Goal: Task Accomplishment & Management: Use online tool/utility

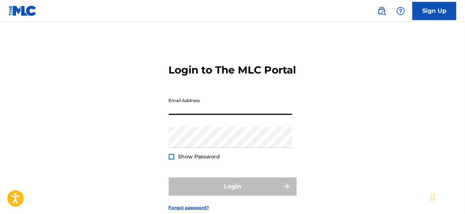
click at [232, 115] on input "Email Address" at bounding box center [231, 104] width 124 height 21
type input "[EMAIL_ADDRESS][DOMAIN_NAME]"
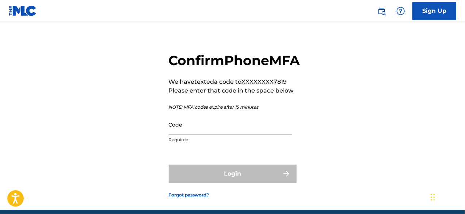
scroll to position [12, 0]
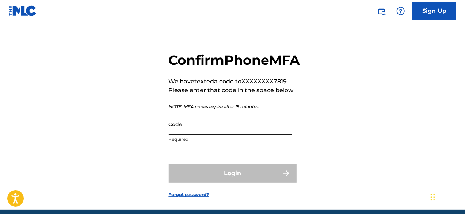
click at [197, 135] on input "Code" at bounding box center [231, 124] width 124 height 21
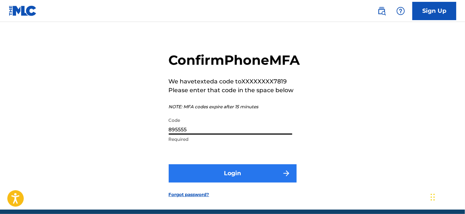
type input "895555"
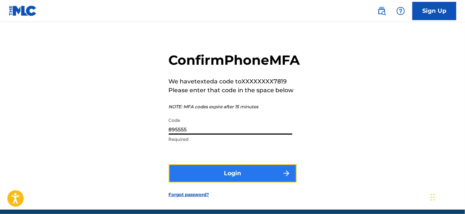
click at [206, 182] on button "Login" at bounding box center [233, 173] width 128 height 18
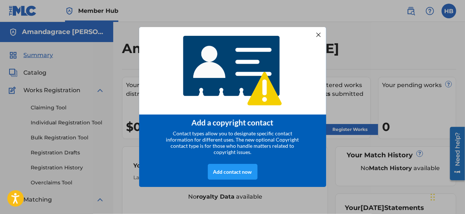
click at [317, 32] on div at bounding box center [319, 35] width 10 height 10
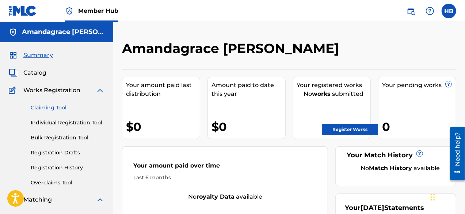
click at [64, 109] on link "Claiming Tool" at bounding box center [68, 108] width 74 height 8
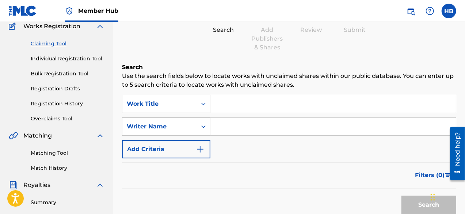
scroll to position [65, 0]
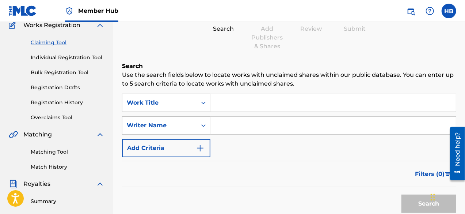
click at [232, 119] on input "Search Form" at bounding box center [334, 126] width 246 height 18
click at [195, 126] on div "Writer Name" at bounding box center [159, 125] width 75 height 14
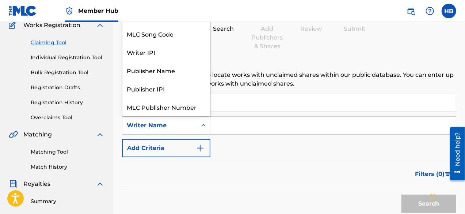
scroll to position [18, 0]
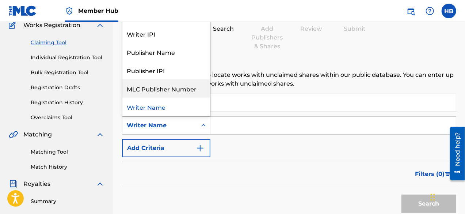
click at [230, 120] on input "Search Form" at bounding box center [334, 126] width 246 height 18
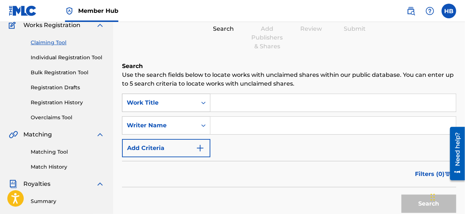
click at [190, 101] on div "Work Title" at bounding box center [160, 102] width 66 height 9
click at [230, 125] on input "Search Form" at bounding box center [334, 126] width 246 height 18
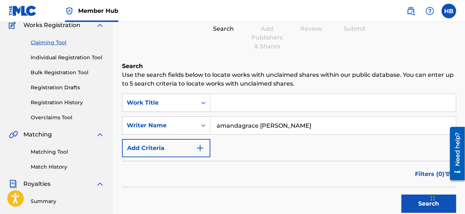
type input "amandagrace schiano"
click at [402, 194] on button "Search" at bounding box center [429, 203] width 55 height 18
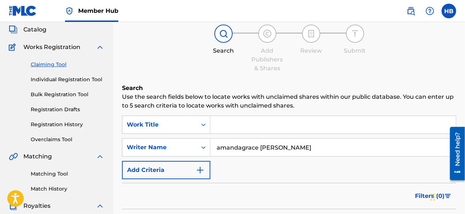
click at [254, 124] on input "Search Form" at bounding box center [334, 125] width 246 height 18
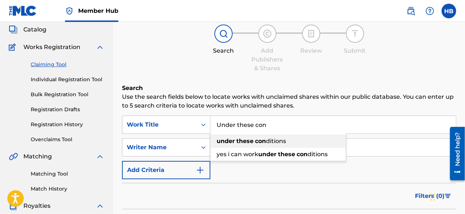
click at [257, 144] on strong "con" at bounding box center [260, 140] width 11 height 7
type input "under these conditions"
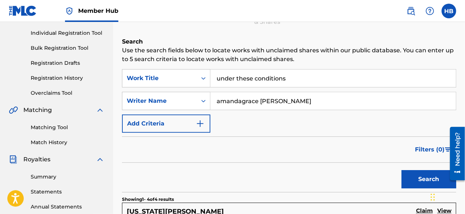
scroll to position [90, 0]
click at [410, 174] on button "Search" at bounding box center [429, 179] width 55 height 18
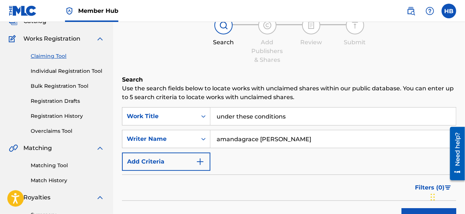
scroll to position [51, 0]
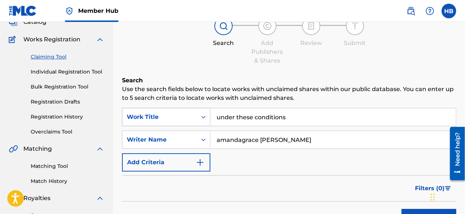
drag, startPoint x: 298, startPoint y: 114, endPoint x: 205, endPoint y: 118, distance: 92.9
click at [205, 118] on div "SearchWithCriteriac9b23b1d-b8ce-45f5-b9cf-ce13028eb7ba Work Title under these c…" at bounding box center [289, 117] width 334 height 18
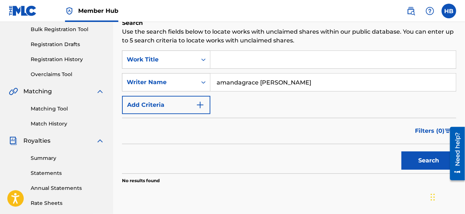
scroll to position [109, 0]
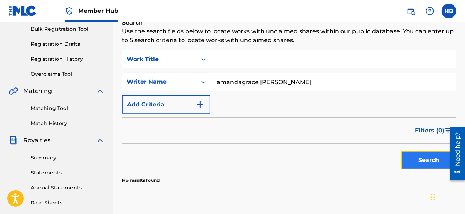
click at [406, 160] on button "Search" at bounding box center [429, 160] width 55 height 18
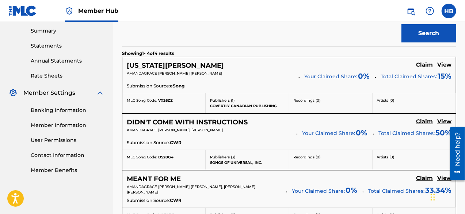
scroll to position [236, 0]
click at [423, 62] on h5 "Claim" at bounding box center [424, 64] width 17 height 7
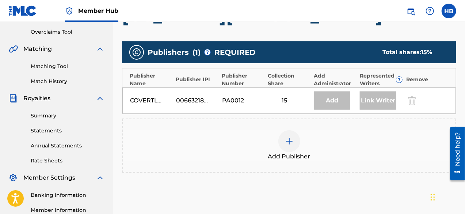
scroll to position [146, 0]
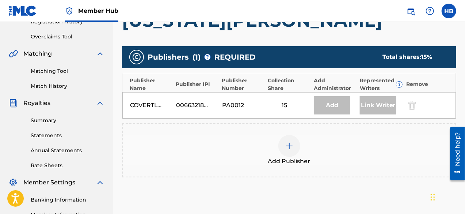
click at [284, 143] on div at bounding box center [290, 146] width 22 height 22
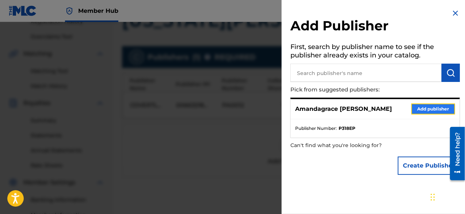
click at [417, 109] on button "Add publisher" at bounding box center [434, 108] width 44 height 11
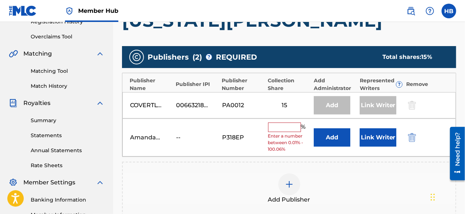
click at [281, 128] on input "text" at bounding box center [284, 127] width 33 height 10
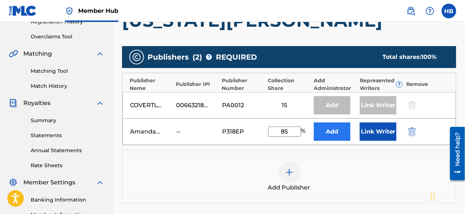
type input "85"
click at [346, 132] on button "Add" at bounding box center [332, 131] width 37 height 18
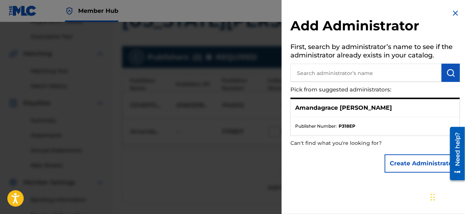
click at [351, 123] on strong "P318EP" at bounding box center [347, 126] width 17 height 7
click at [345, 108] on p "Amandagrace Schiano" at bounding box center [343, 107] width 97 height 9
click at [343, 125] on strong "P318EP" at bounding box center [347, 126] width 17 height 7
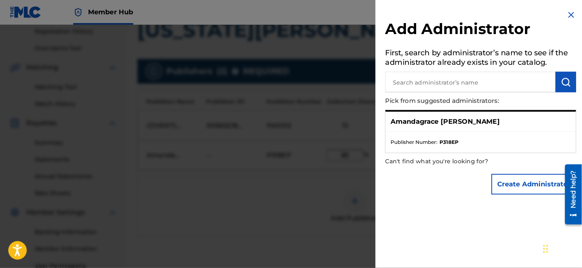
scroll to position [140, 0]
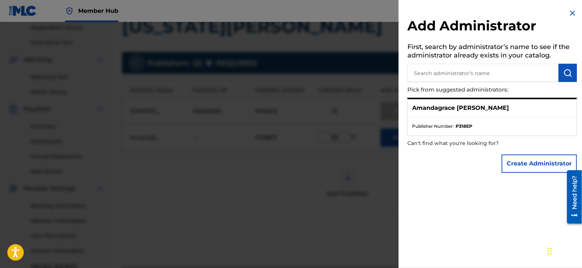
drag, startPoint x: 436, startPoint y: 0, endPoint x: 409, endPoint y: 158, distance: 159.5
click at [409, 158] on div "Create Administrator" at bounding box center [493, 164] width 170 height 26
click at [443, 118] on ul "Publisher Number : P318EP" at bounding box center [492, 126] width 169 height 18
click at [337, 133] on div at bounding box center [291, 156] width 582 height 268
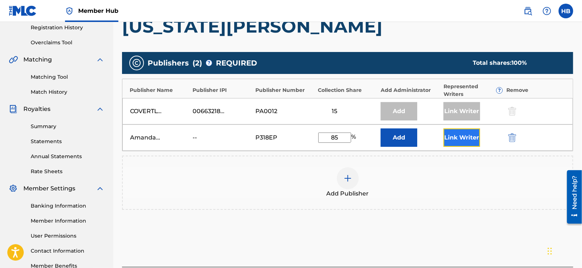
click at [463, 130] on button "Link Writer" at bounding box center [462, 137] width 37 height 18
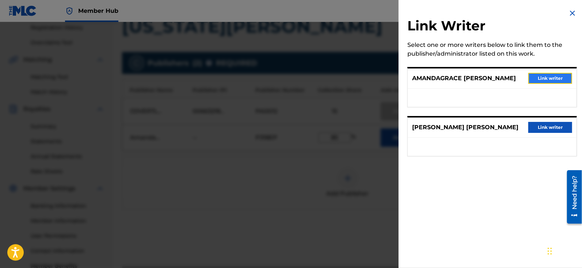
click at [465, 76] on button "Link writer" at bounding box center [551, 78] width 44 height 11
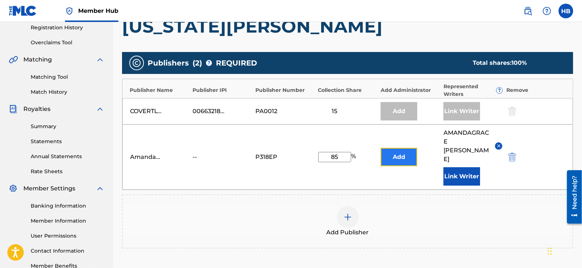
click at [391, 148] on button "Add" at bounding box center [399, 157] width 37 height 18
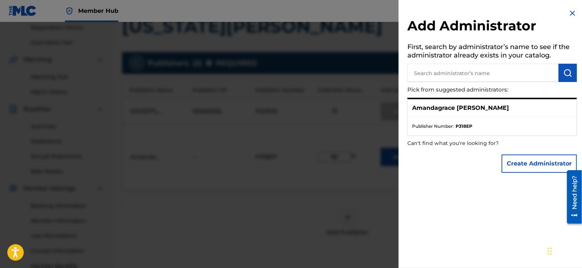
click at [457, 123] on strong "P318EP" at bounding box center [464, 126] width 17 height 7
click at [465, 160] on button "Create Administrator" at bounding box center [539, 163] width 75 height 18
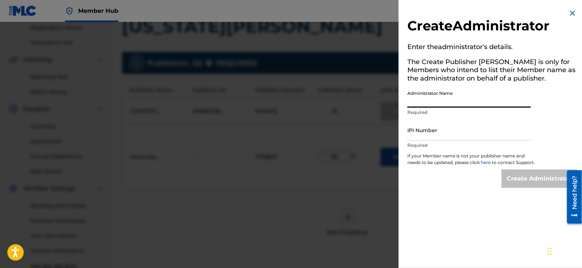
click at [424, 101] on input "Administrator Name" at bounding box center [470, 97] width 124 height 21
type input "Clover County LLC"
click at [465, 12] on img at bounding box center [572, 13] width 9 height 9
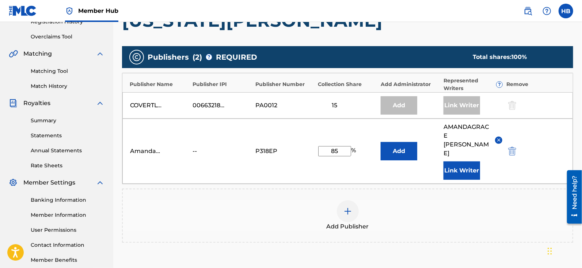
scroll to position [146, 0]
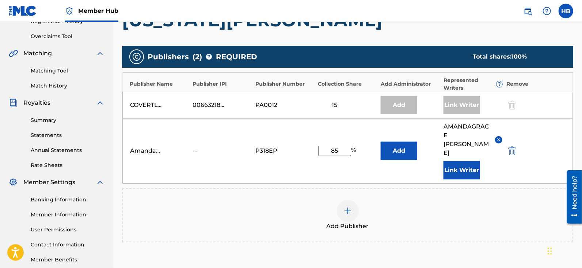
click at [203, 146] on div "--" at bounding box center [209, 150] width 33 height 9
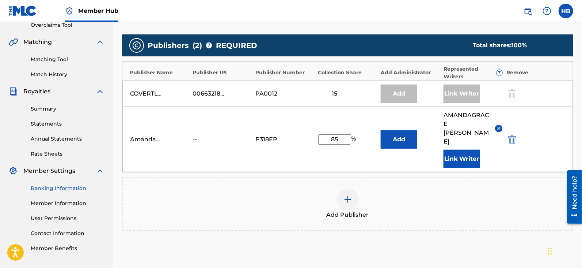
scroll to position [156, 0]
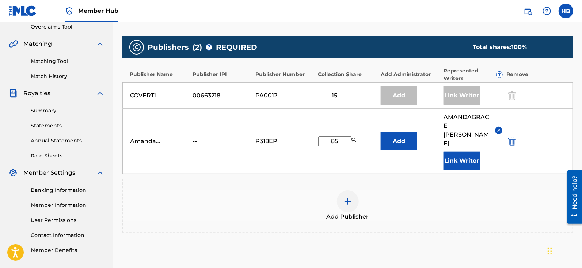
click at [62, 208] on div "Banking Information Member Information User Permissions Contact Information Mem…" at bounding box center [57, 215] width 96 height 77
click at [68, 189] on link "Banking Information" at bounding box center [68, 190] width 74 height 8
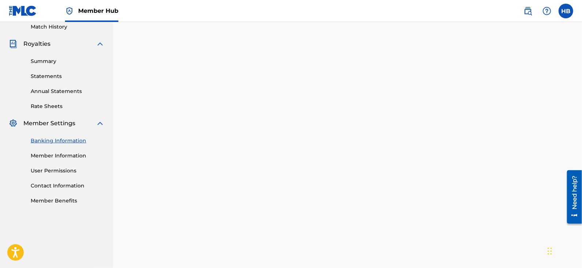
scroll to position [205, 0]
click at [66, 159] on div "Banking Information Member Information User Permissions Contact Information Mem…" at bounding box center [57, 165] width 96 height 77
click at [69, 155] on link "Member Information" at bounding box center [68, 155] width 74 height 8
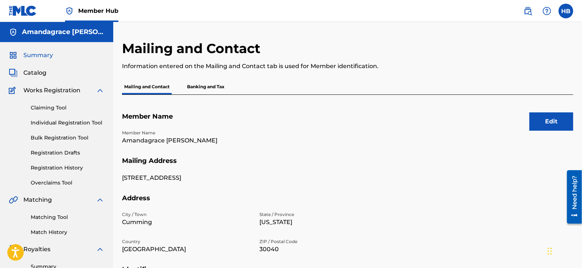
click at [39, 53] on span "Summary" at bounding box center [38, 55] width 30 height 9
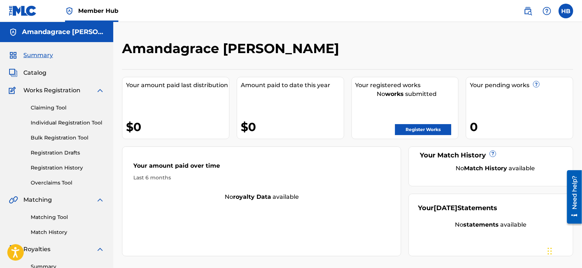
click at [66, 70] on div "Catalog" at bounding box center [57, 72] width 96 height 9
click at [35, 73] on span "Catalog" at bounding box center [34, 72] width 23 height 9
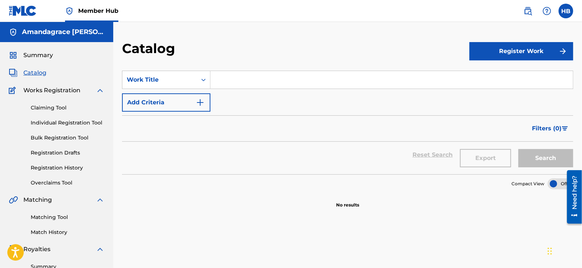
drag, startPoint x: 68, startPoint y: 76, endPoint x: 63, endPoint y: 79, distance: 5.6
click at [63, 79] on div "Summary Catalog Works Registration Claiming Tool Individual Registration Tool B…" at bounding box center [56, 230] width 113 height 376
click at [53, 90] on span "Works Registration" at bounding box center [51, 90] width 57 height 9
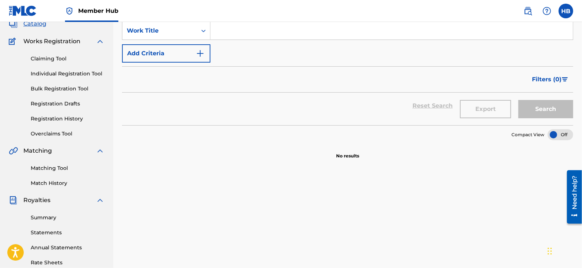
scroll to position [56, 0]
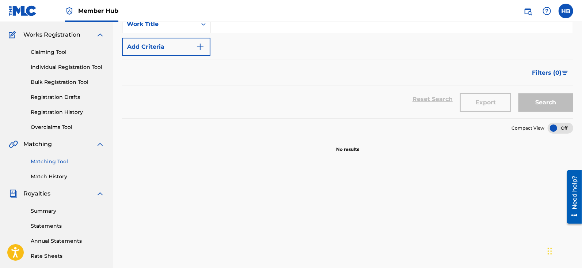
click at [59, 164] on link "Matching Tool" at bounding box center [68, 162] width 74 height 8
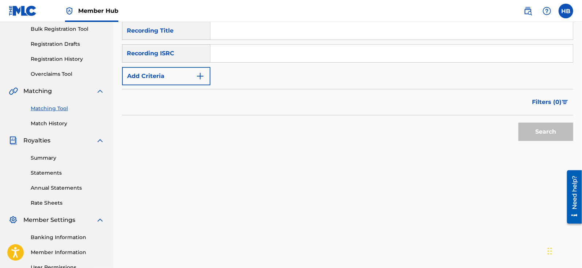
scroll to position [110, 0]
click at [60, 157] on link "Summary" at bounding box center [68, 157] width 74 height 8
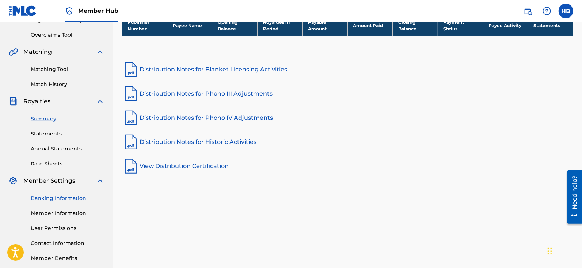
scroll to position [186, 0]
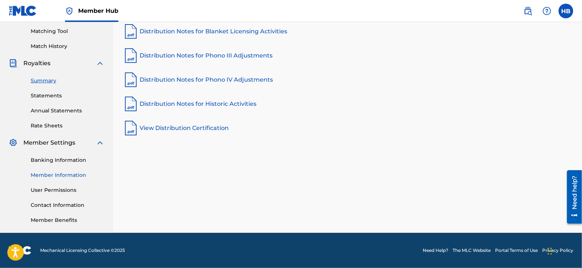
click at [76, 176] on link "Member Information" at bounding box center [68, 175] width 74 height 8
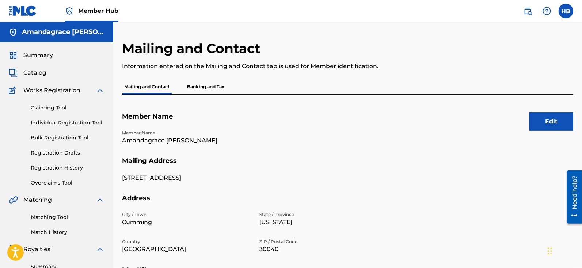
scroll to position [6, 0]
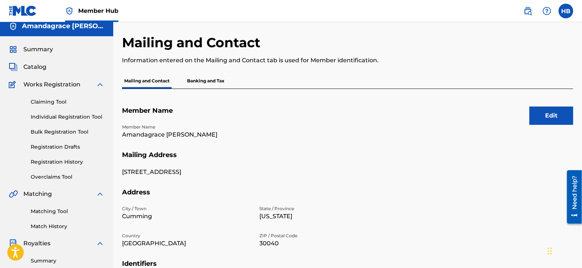
click at [200, 86] on p "Banking and Tax" at bounding box center [206, 80] width 42 height 15
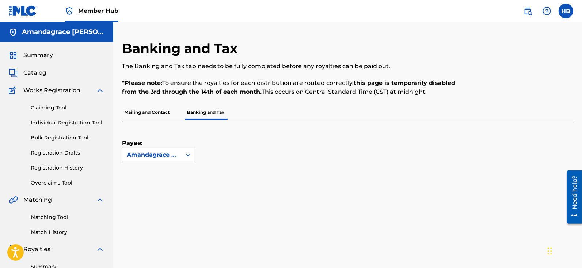
click at [154, 110] on p "Mailing and Contact" at bounding box center [147, 112] width 50 height 15
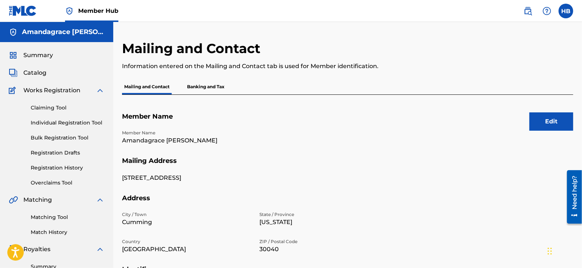
click at [198, 83] on p "Banking and Tax" at bounding box center [206, 86] width 42 height 15
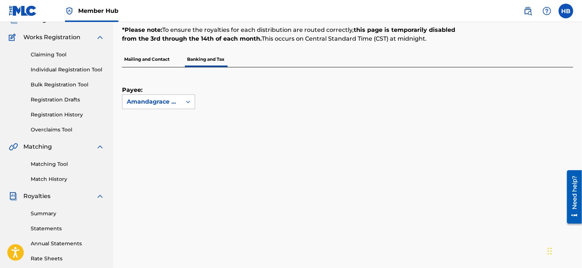
scroll to position [56, 0]
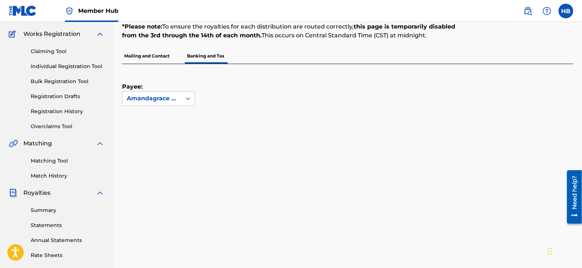
click at [152, 62] on p "Mailing and Contact" at bounding box center [147, 55] width 50 height 15
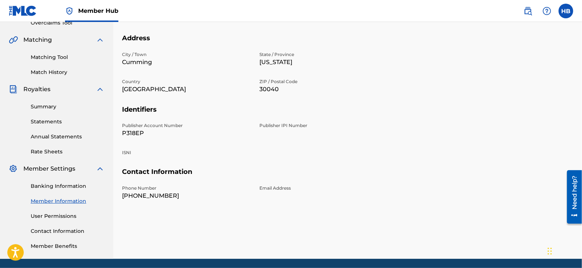
scroll to position [160, 0]
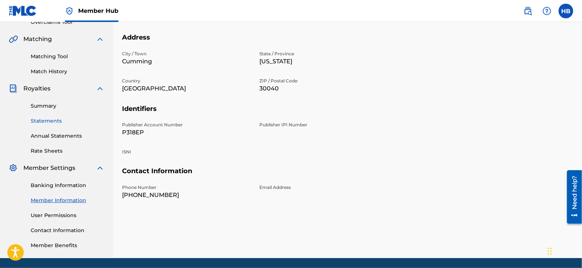
click at [47, 123] on link "Statements" at bounding box center [68, 121] width 74 height 8
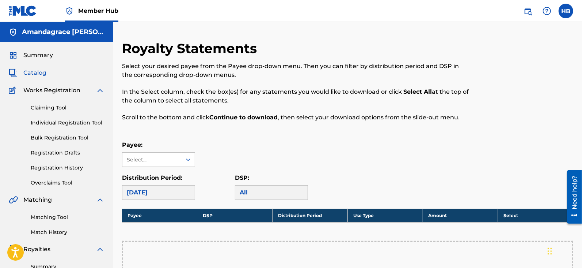
click at [46, 75] on span "Catalog" at bounding box center [34, 72] width 23 height 9
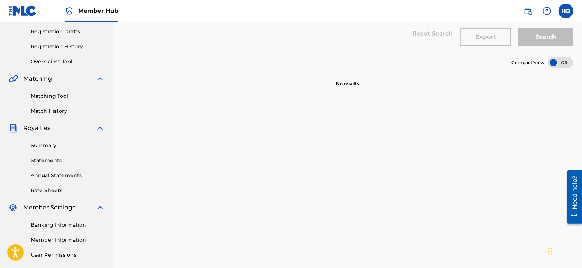
scroll to position [170, 0]
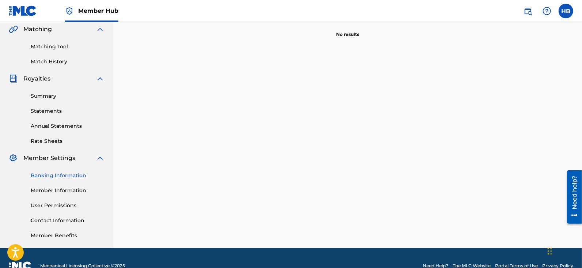
click at [62, 175] on link "Banking Information" at bounding box center [68, 175] width 74 height 8
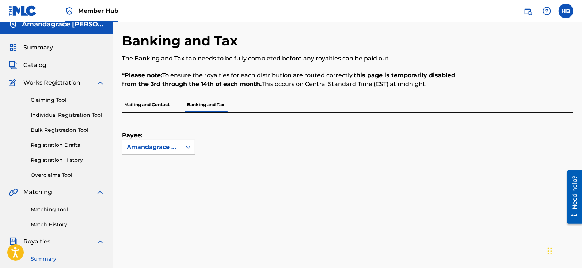
scroll to position [5, 0]
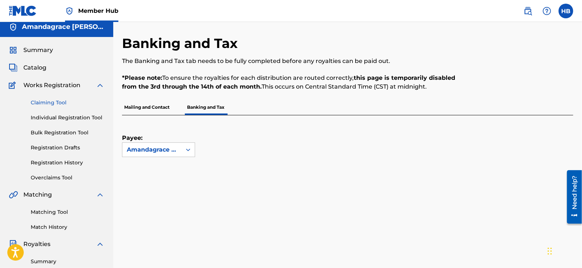
click at [60, 103] on link "Claiming Tool" at bounding box center [68, 103] width 74 height 8
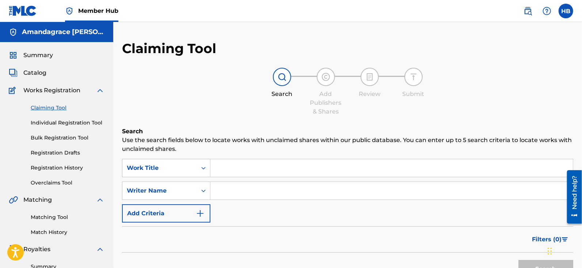
click at [54, 30] on h5 "Amandagrace Schiano" at bounding box center [63, 32] width 83 height 8
click at [46, 56] on span "Summary" at bounding box center [38, 55] width 30 height 9
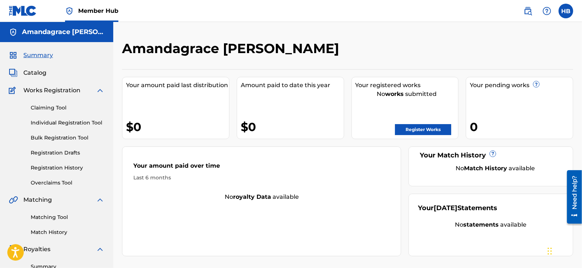
click at [46, 75] on div "Catalog" at bounding box center [57, 72] width 96 height 9
click at [43, 74] on span "Catalog" at bounding box center [34, 72] width 23 height 9
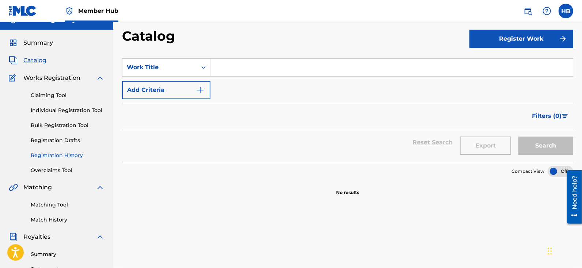
scroll to position [13, 0]
click at [60, 202] on link "Matching Tool" at bounding box center [68, 204] width 74 height 8
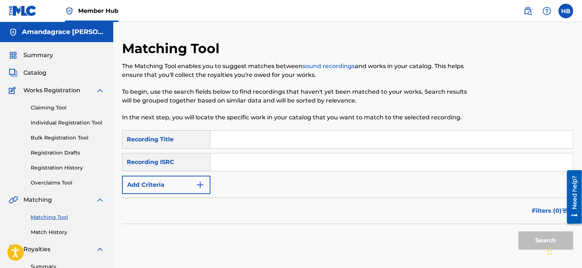
click at [241, 137] on input "Search Form" at bounding box center [392, 139] width 363 height 18
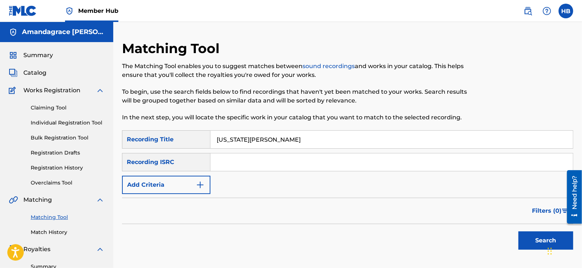
type input "virginia slim"
click at [465, 213] on button "Search" at bounding box center [546, 240] width 55 height 18
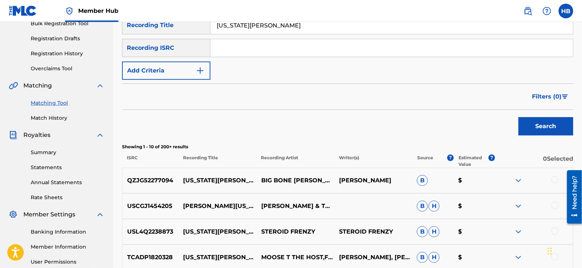
scroll to position [114, 0]
click at [245, 42] on input "Search Form" at bounding box center [392, 48] width 363 height 18
paste input "QT3592400011"
type input "QT3592400011"
click at [369, 93] on div "Filters ( 0 )" at bounding box center [347, 97] width 451 height 26
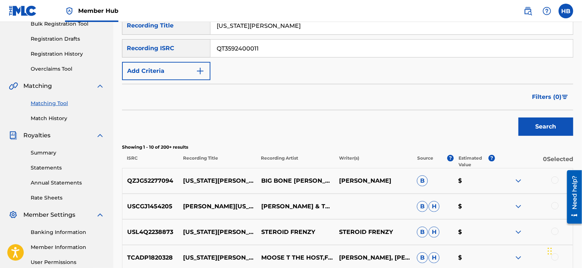
click at [395, 65] on div "SearchWithCriteriaa5e3bec1-d53e-4dab-8d5d-8ed127c4c8a6 Recording Title virginia…" at bounding box center [347, 48] width 451 height 64
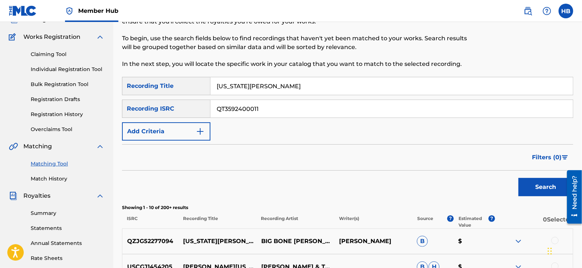
scroll to position [73, 0]
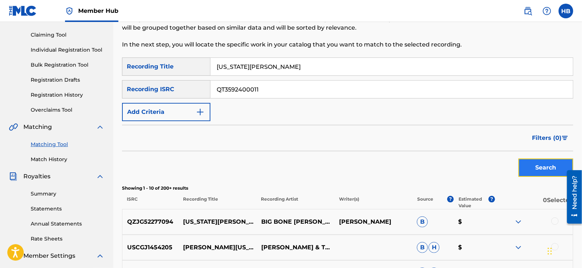
click at [465, 164] on button "Search" at bounding box center [546, 167] width 55 height 18
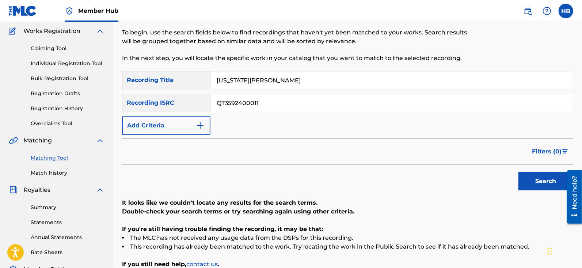
scroll to position [35, 0]
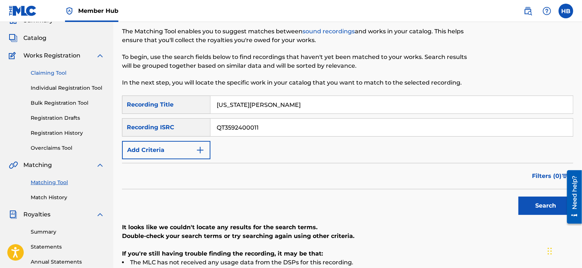
click at [55, 73] on link "Claiming Tool" at bounding box center [68, 73] width 74 height 8
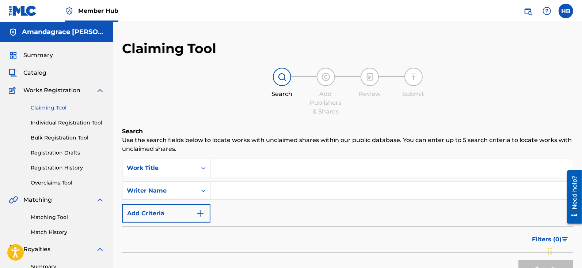
click at [219, 189] on input "Search Form" at bounding box center [392, 191] width 363 height 18
type input "amandagrace schiano"
click at [465, 213] on button "Search" at bounding box center [546, 269] width 55 height 18
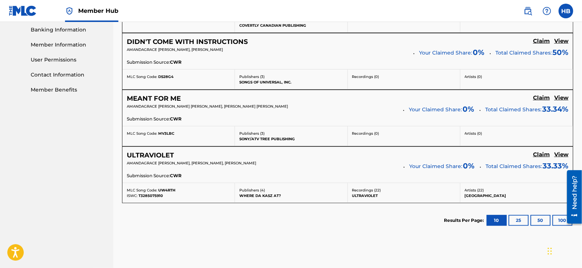
scroll to position [318, 0]
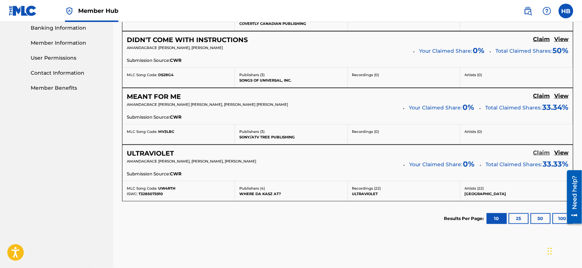
click at [465, 150] on h5 "Claim" at bounding box center [541, 152] width 17 height 7
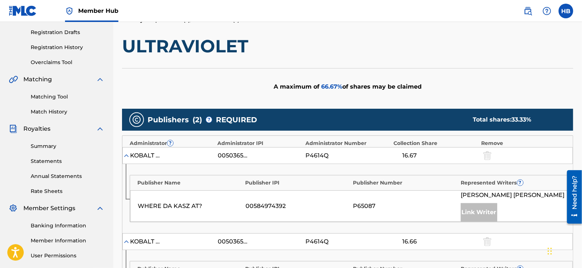
scroll to position [251, 0]
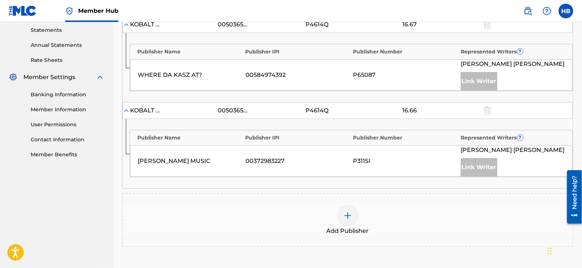
click at [349, 213] on span "Add Publisher" at bounding box center [348, 230] width 42 height 9
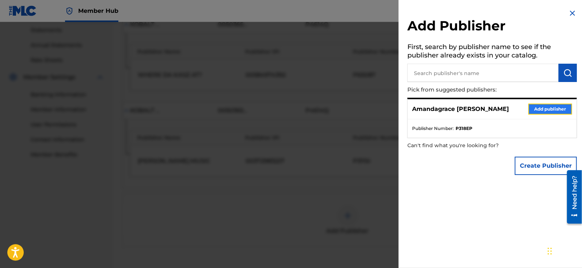
click at [465, 109] on button "Add publisher" at bounding box center [551, 108] width 44 height 11
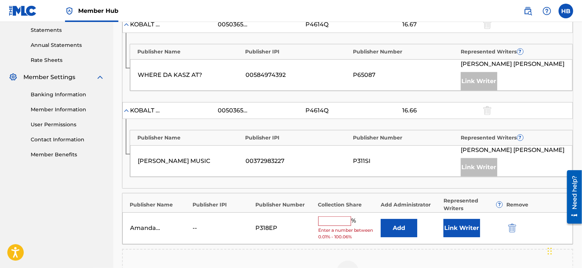
click at [333, 213] on input "text" at bounding box center [334, 221] width 33 height 10
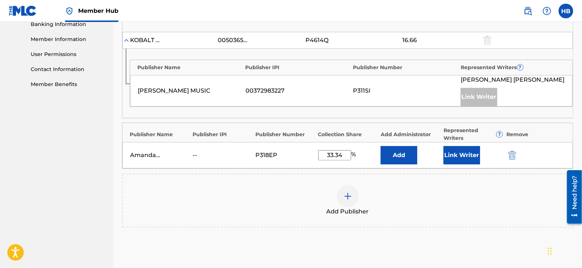
scroll to position [321, 0]
type input "33.34"
click at [452, 152] on button "Link Writer" at bounding box center [462, 155] width 37 height 18
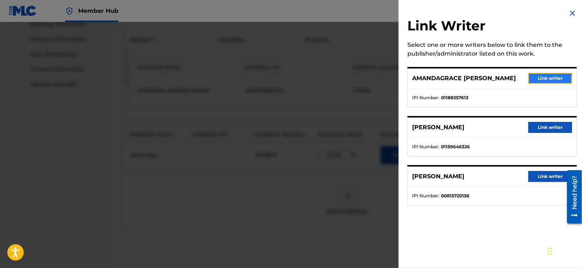
click at [465, 75] on button "Link writer" at bounding box center [551, 78] width 44 height 11
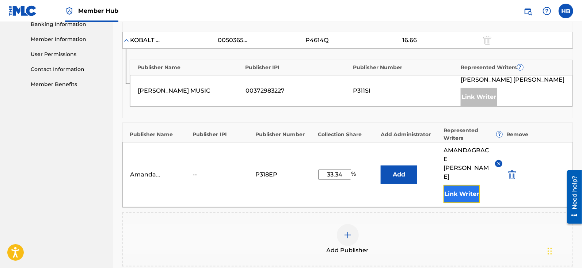
click at [457, 185] on button "Link Writer" at bounding box center [462, 194] width 37 height 18
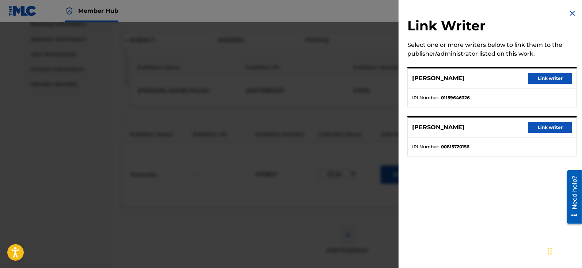
click at [465, 14] on img at bounding box center [572, 13] width 9 height 9
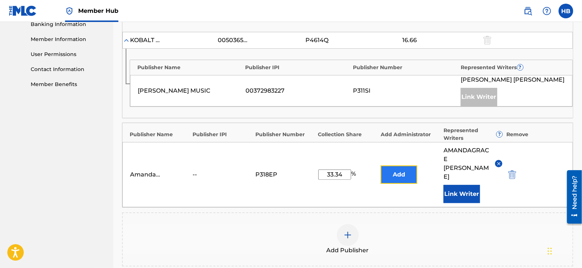
click at [404, 165] on button "Add" at bounding box center [399, 174] width 37 height 18
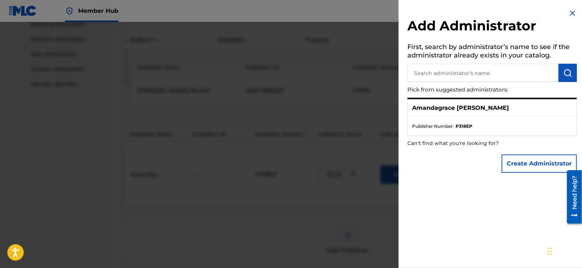
click at [462, 123] on strong "P318EP" at bounding box center [464, 126] width 17 height 7
click at [461, 70] on input "text" at bounding box center [483, 73] width 151 height 18
click at [462, 107] on p "Amandagrace Schiano" at bounding box center [460, 107] width 97 height 9
drag, startPoint x: 474, startPoint y: 124, endPoint x: 458, endPoint y: 123, distance: 16.1
click at [458, 123] on li "Publisher Number : P318EP" at bounding box center [492, 126] width 160 height 7
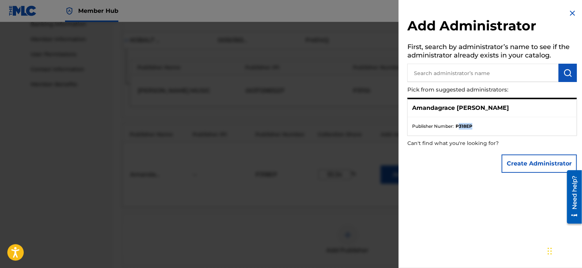
click at [437, 73] on input "text" at bounding box center [483, 73] width 151 height 18
type input "amandagrace schiano"
click at [444, 108] on p "Amandagrace Schiano" at bounding box center [460, 107] width 97 height 9
click at [446, 125] on span "Publisher Number :" at bounding box center [433, 126] width 42 height 7
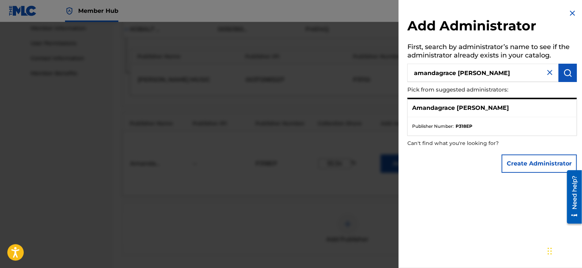
scroll to position [319, 0]
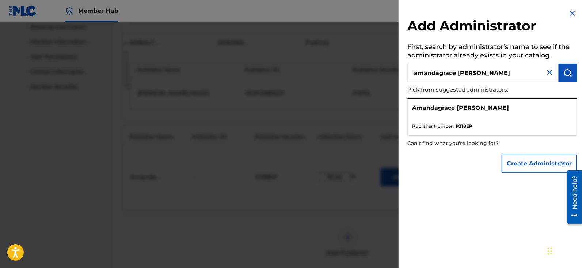
click at [446, 125] on span "Publisher Number :" at bounding box center [433, 126] width 42 height 7
click at [465, 158] on button "Create Administrator" at bounding box center [539, 163] width 75 height 18
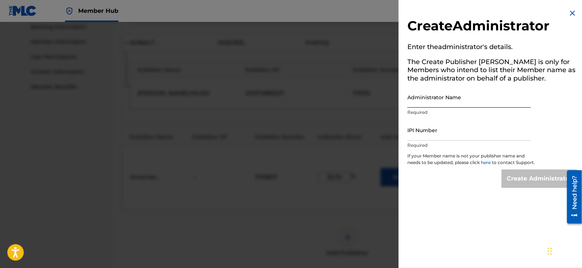
click at [448, 100] on input "Administrator Name" at bounding box center [470, 97] width 124 height 21
click at [465, 14] on img at bounding box center [572, 13] width 9 height 9
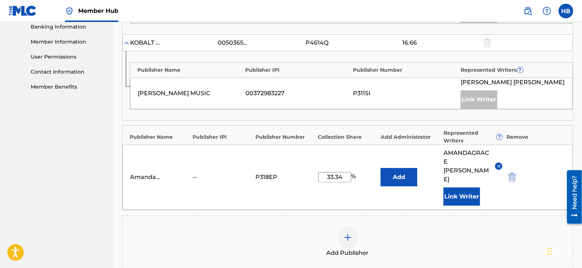
scroll to position [419, 0]
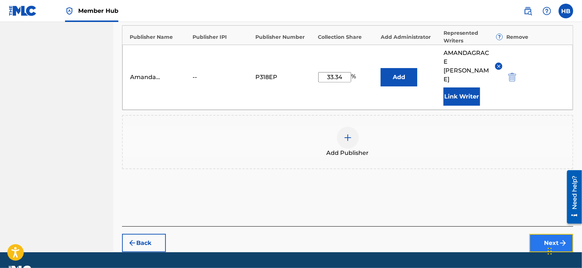
click at [465, 213] on button "Next" at bounding box center [552, 243] width 44 height 18
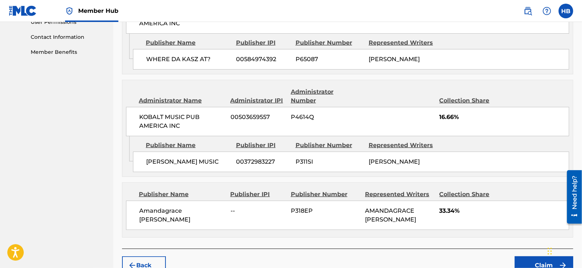
scroll to position [352, 0]
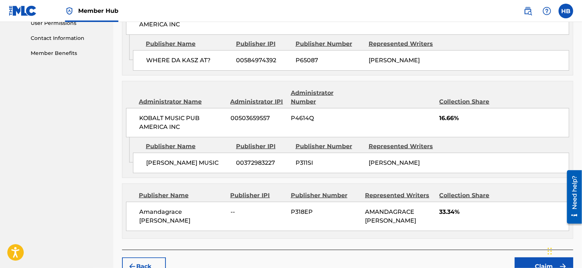
click at [249, 191] on div "Publisher IPI" at bounding box center [258, 195] width 55 height 9
click at [309, 191] on div "Publisher Number" at bounding box center [325, 195] width 69 height 9
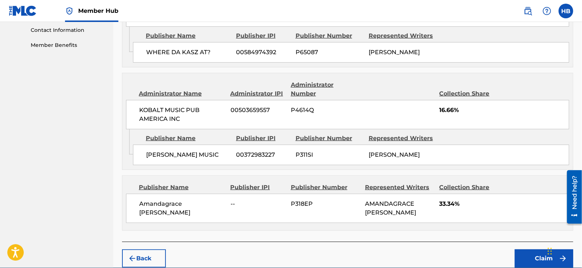
scroll to position [376, 0]
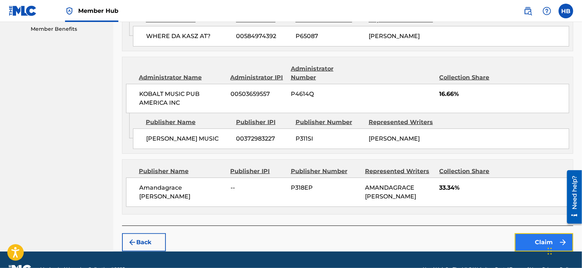
click at [465, 213] on button "Claim" at bounding box center [544, 242] width 58 height 18
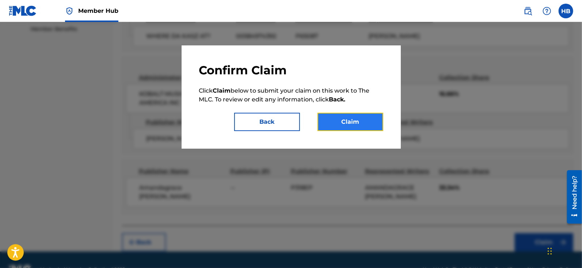
click at [338, 114] on button "Claim" at bounding box center [351, 122] width 66 height 18
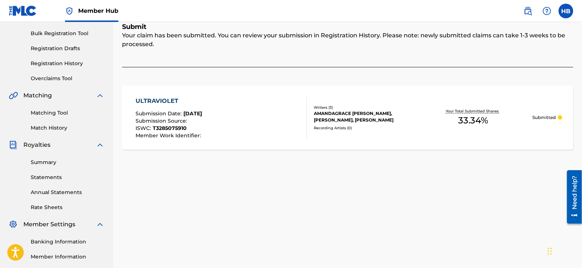
scroll to position [45, 0]
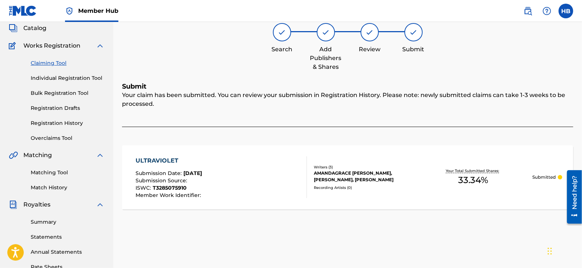
click at [55, 64] on link "Claiming Tool" at bounding box center [68, 63] width 74 height 8
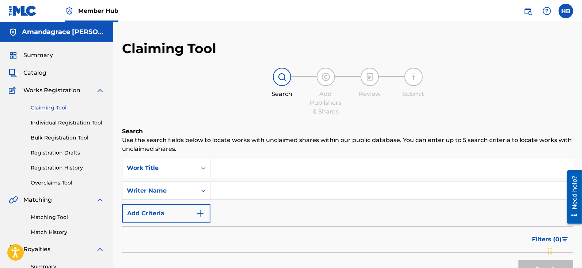
click at [220, 190] on input "Search Form" at bounding box center [392, 191] width 363 height 18
paste input "QT3592400011"
click at [220, 190] on input "QT3592400011" at bounding box center [392, 191] width 363 height 18
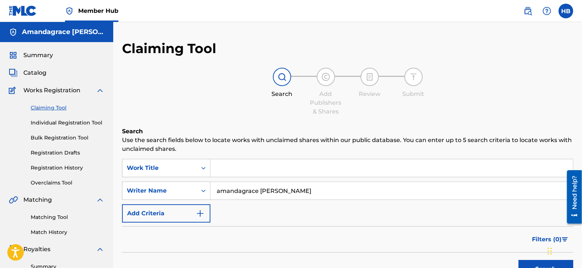
type input "amandagrace schiano"
click at [465, 213] on button "Search" at bounding box center [546, 269] width 55 height 18
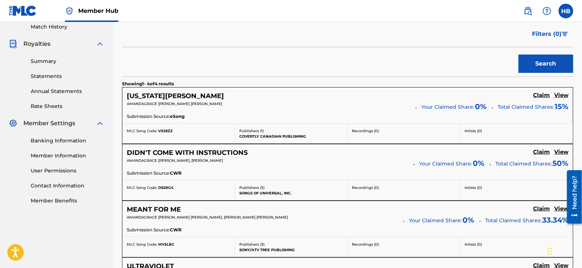
scroll to position [212, 0]
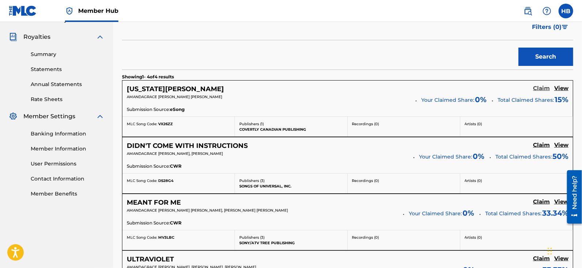
click at [465, 87] on h5 "Claim" at bounding box center [541, 88] width 17 height 7
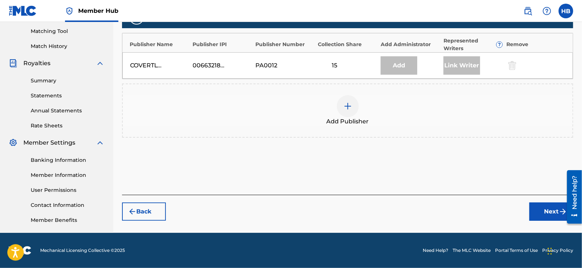
click at [347, 105] on img at bounding box center [348, 106] width 9 height 9
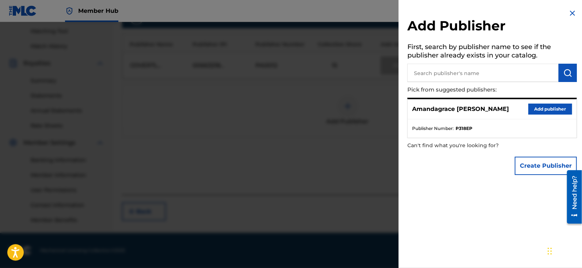
click at [448, 109] on p "Amandagrace Schiano" at bounding box center [460, 109] width 97 height 9
click at [465, 106] on button "Add publisher" at bounding box center [551, 108] width 44 height 11
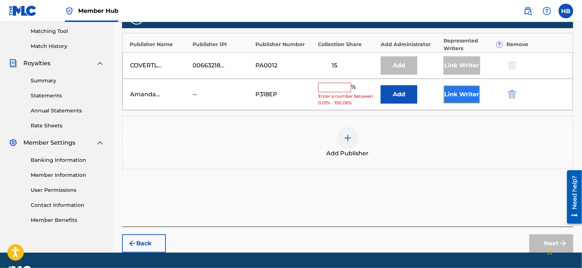
click at [454, 99] on button "Link Writer" at bounding box center [462, 94] width 37 height 18
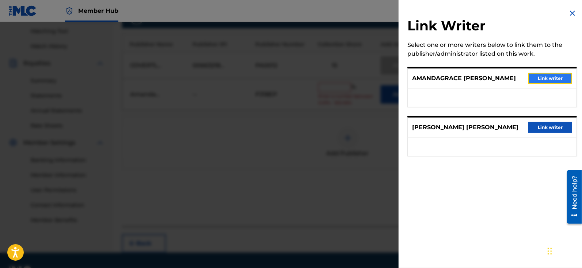
click at [465, 77] on button "Link writer" at bounding box center [551, 78] width 44 height 11
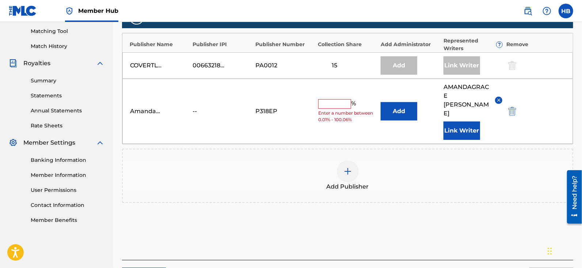
click at [342, 99] on input "text" at bounding box center [334, 104] width 33 height 10
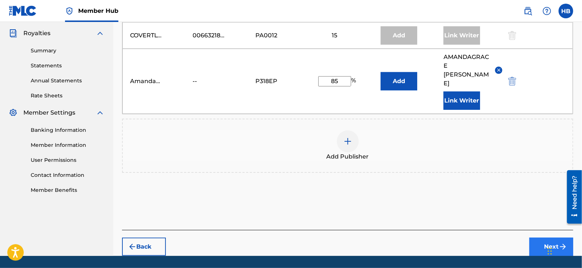
type input "85"
click at [465, 213] on button "Next" at bounding box center [552, 246] width 44 height 18
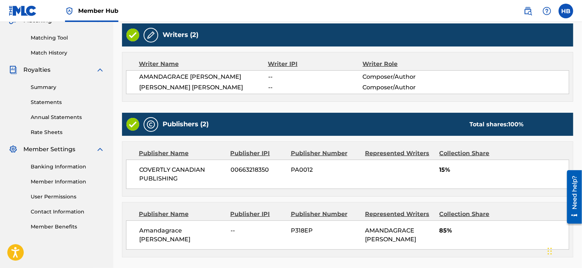
scroll to position [239, 0]
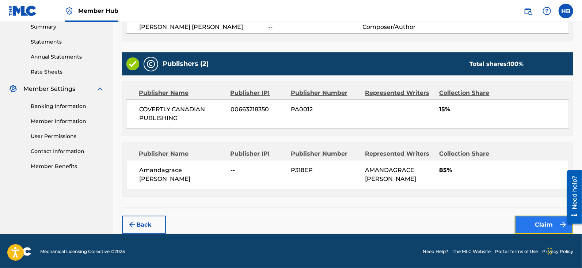
click at [465, 213] on button "Claim" at bounding box center [544, 224] width 58 height 18
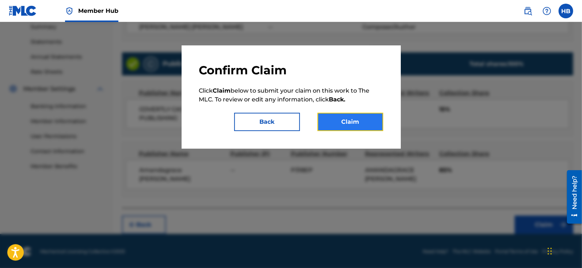
click at [360, 116] on button "Claim" at bounding box center [351, 122] width 66 height 18
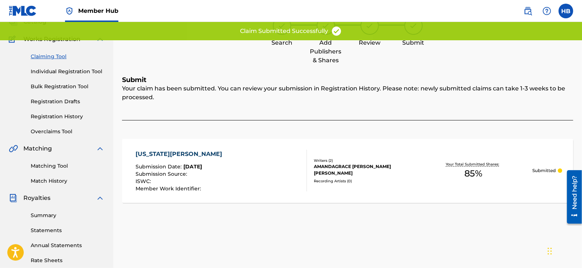
scroll to position [0, 0]
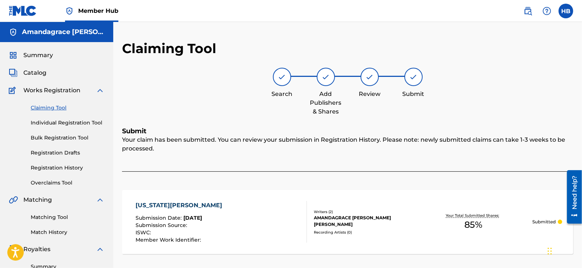
click at [36, 66] on div "Summary Catalog Works Registration Claiming Tool Individual Registration Tool B…" at bounding box center [56, 230] width 113 height 376
click at [37, 72] on span "Catalog" at bounding box center [34, 72] width 23 height 9
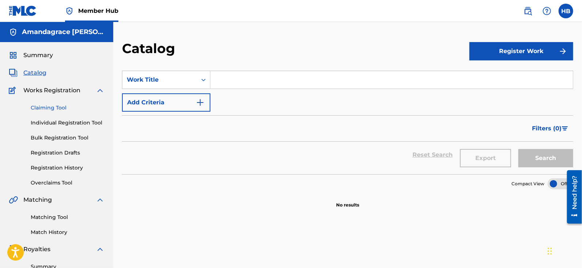
click at [49, 105] on link "Claiming Tool" at bounding box center [68, 108] width 74 height 8
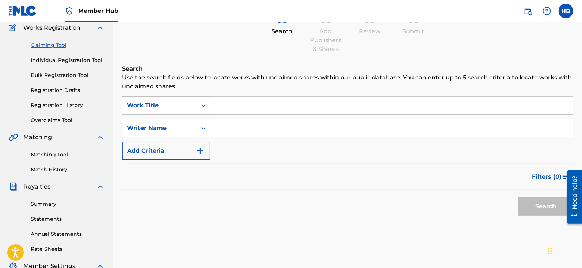
scroll to position [61, 0]
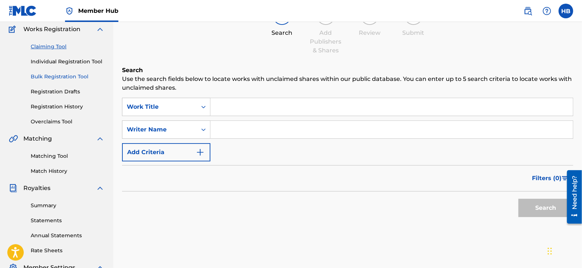
click at [65, 76] on link "Bulk Registration Tool" at bounding box center [68, 77] width 74 height 8
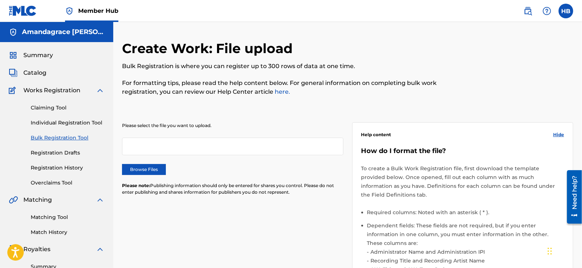
click at [204, 149] on div at bounding box center [232, 146] width 221 height 18
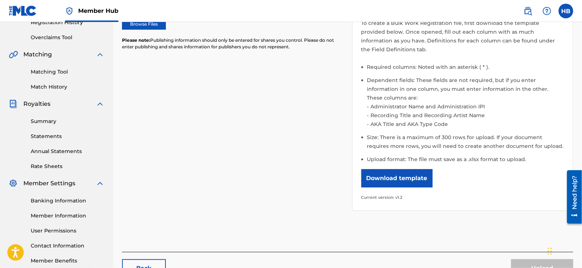
scroll to position [146, 0]
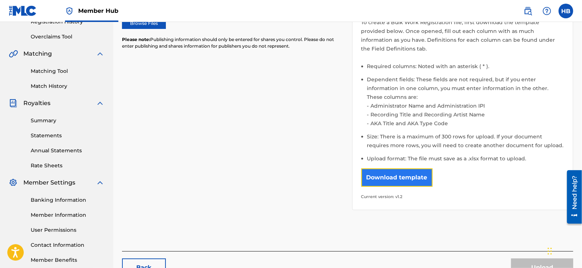
click at [404, 183] on button "Download template" at bounding box center [396, 177] width 71 height 18
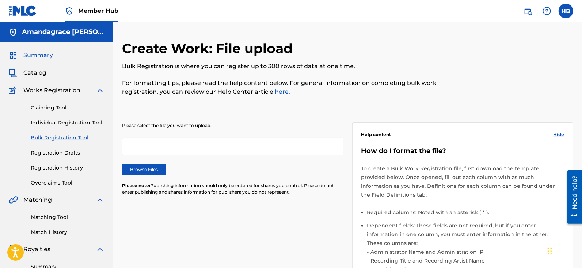
click at [43, 52] on span "Summary" at bounding box center [38, 55] width 30 height 9
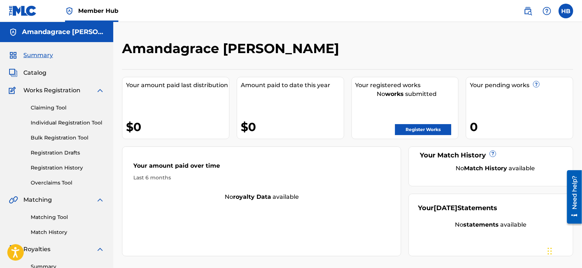
click at [61, 29] on h5 "Amandagrace Schiano" at bounding box center [63, 32] width 83 height 8
click at [82, 17] on link "Member Hub" at bounding box center [91, 11] width 53 height 22
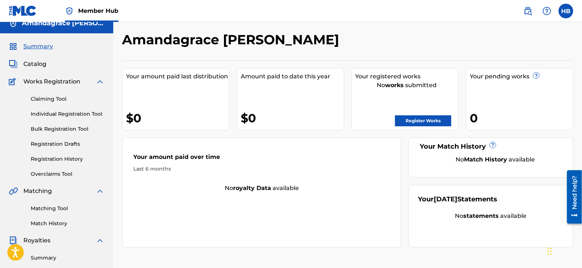
scroll to position [186, 0]
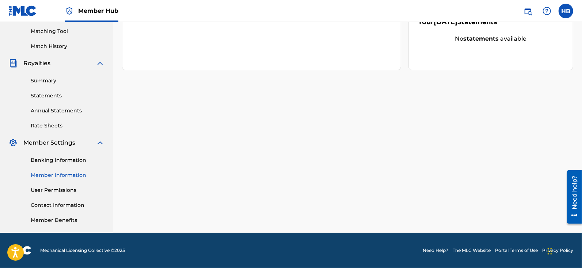
click at [69, 174] on link "Member Information" at bounding box center [68, 175] width 74 height 8
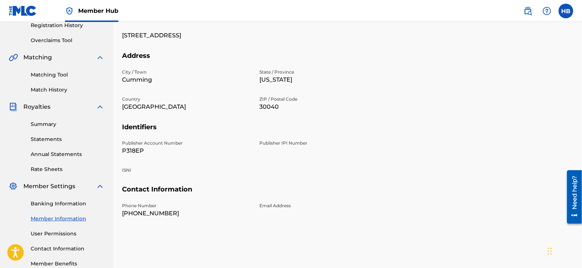
scroll to position [142, 0]
click at [386, 208] on div "Email Address" at bounding box center [324, 209] width 129 height 15
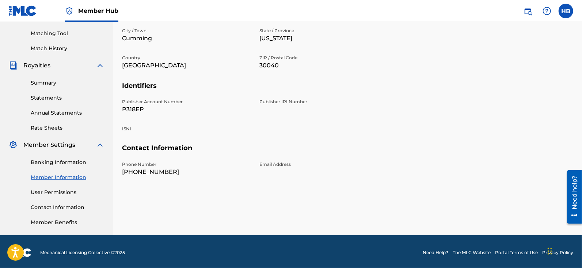
scroll to position [184, 0]
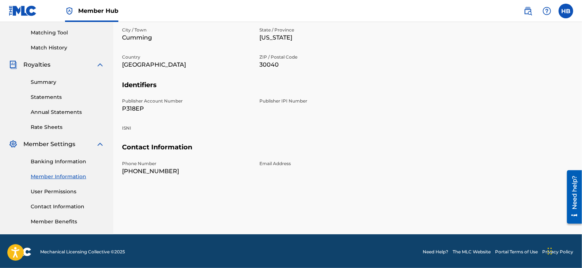
click at [465, 192] on div "Need help?" at bounding box center [574, 192] width 10 height 34
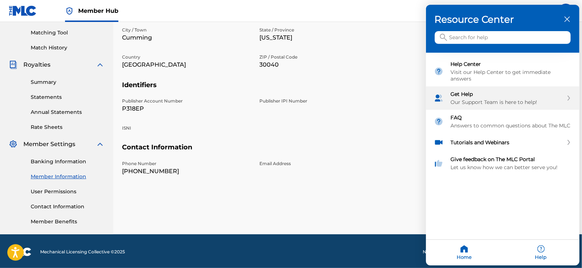
click at [452, 95] on div "Get Help Our Support Team is here to help!" at bounding box center [507, 98] width 113 height 15
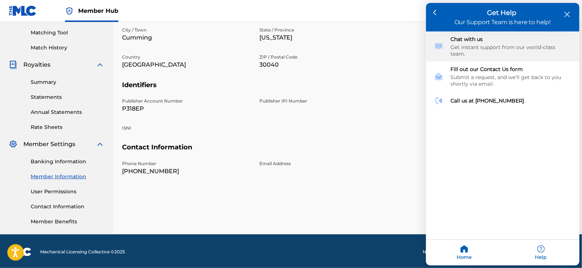
click at [465, 56] on div "Chat with us Get instant support from our world-class team." at bounding box center [503, 46] width 154 height 30
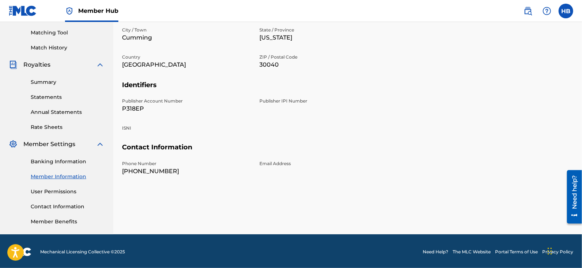
scroll to position [186, 0]
